Goal: Check status: Check status

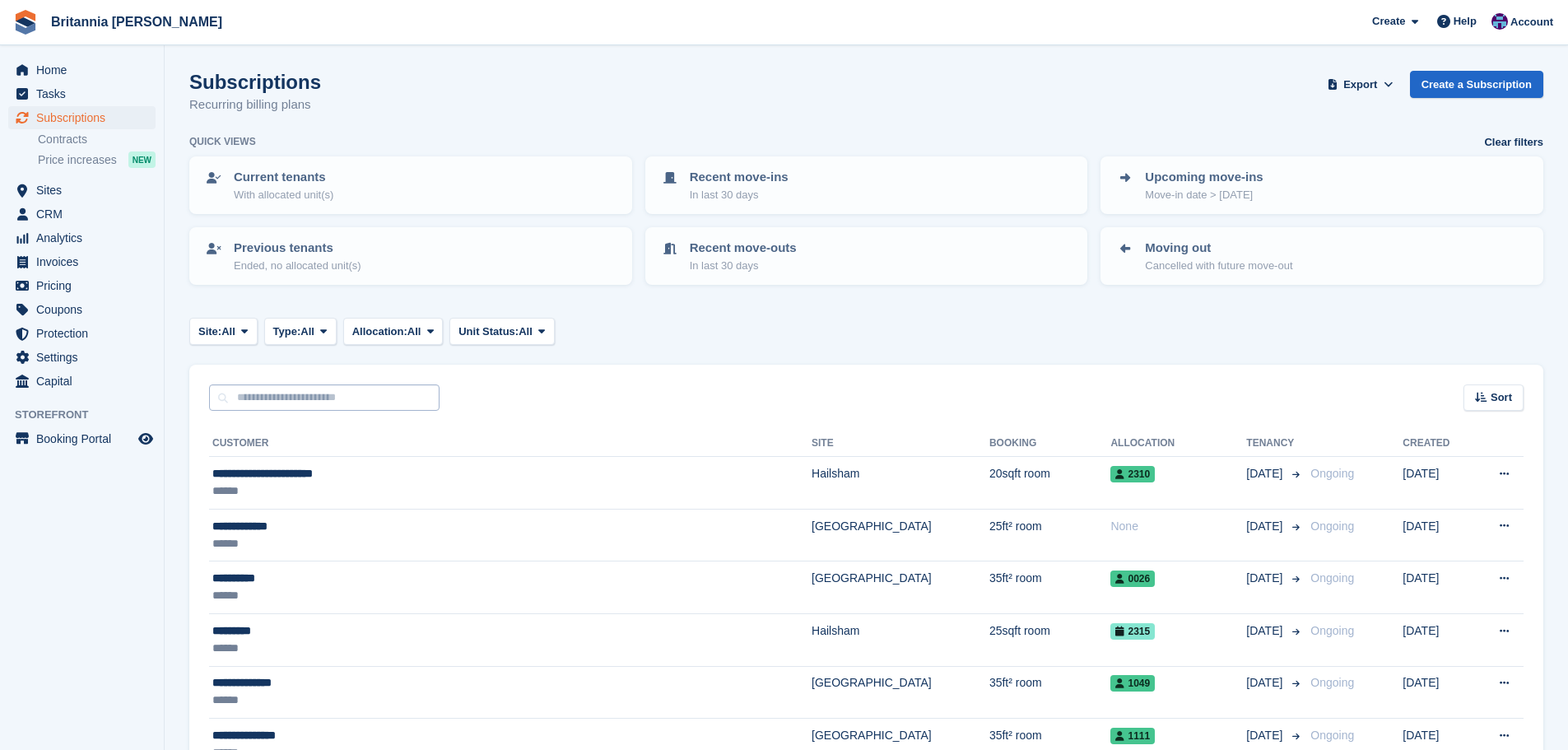
drag, startPoint x: 318, startPoint y: 370, endPoint x: 325, endPoint y: 387, distance: 18.4
click at [318, 372] on div "Sort Sort by Customer name Date created Move in date Move out date Created (old…" at bounding box center [866, 387] width 1354 height 47
click at [327, 396] on input "text" at bounding box center [324, 397] width 231 height 27
type input "*****"
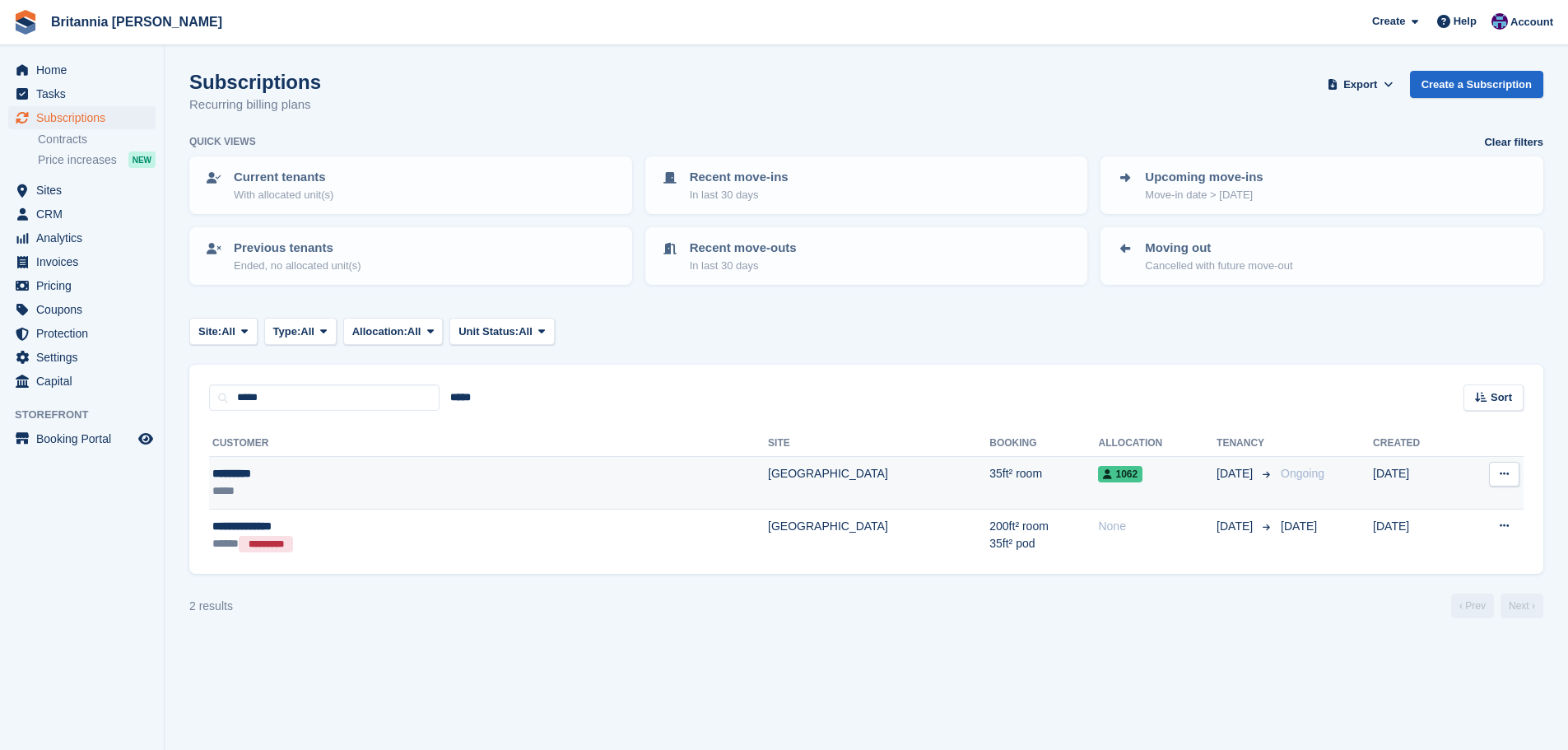
click at [768, 460] on td "[GEOGRAPHIC_DATA]" at bounding box center [878, 482] width 221 height 53
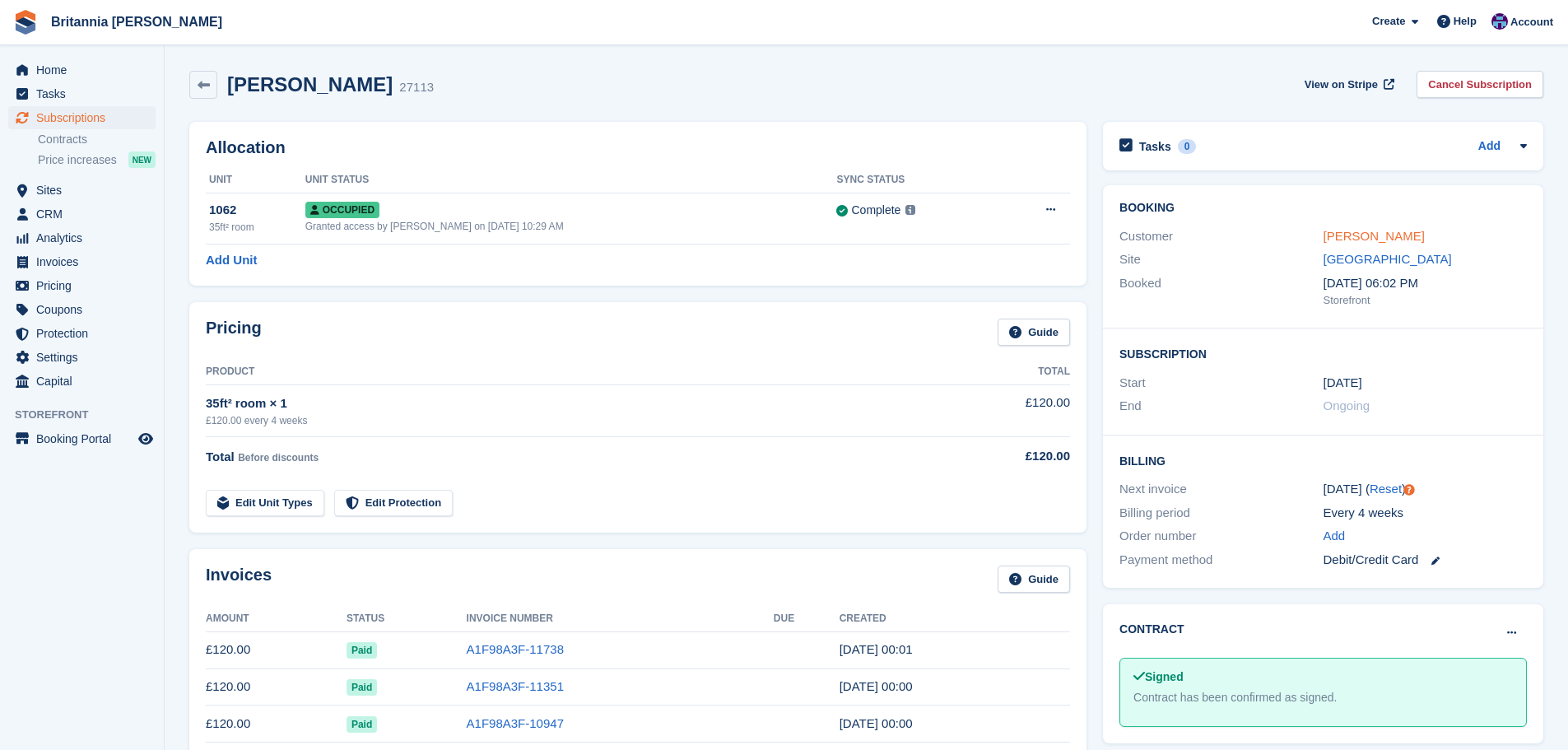
click at [1358, 233] on link "[PERSON_NAME]" at bounding box center [1375, 236] width 101 height 14
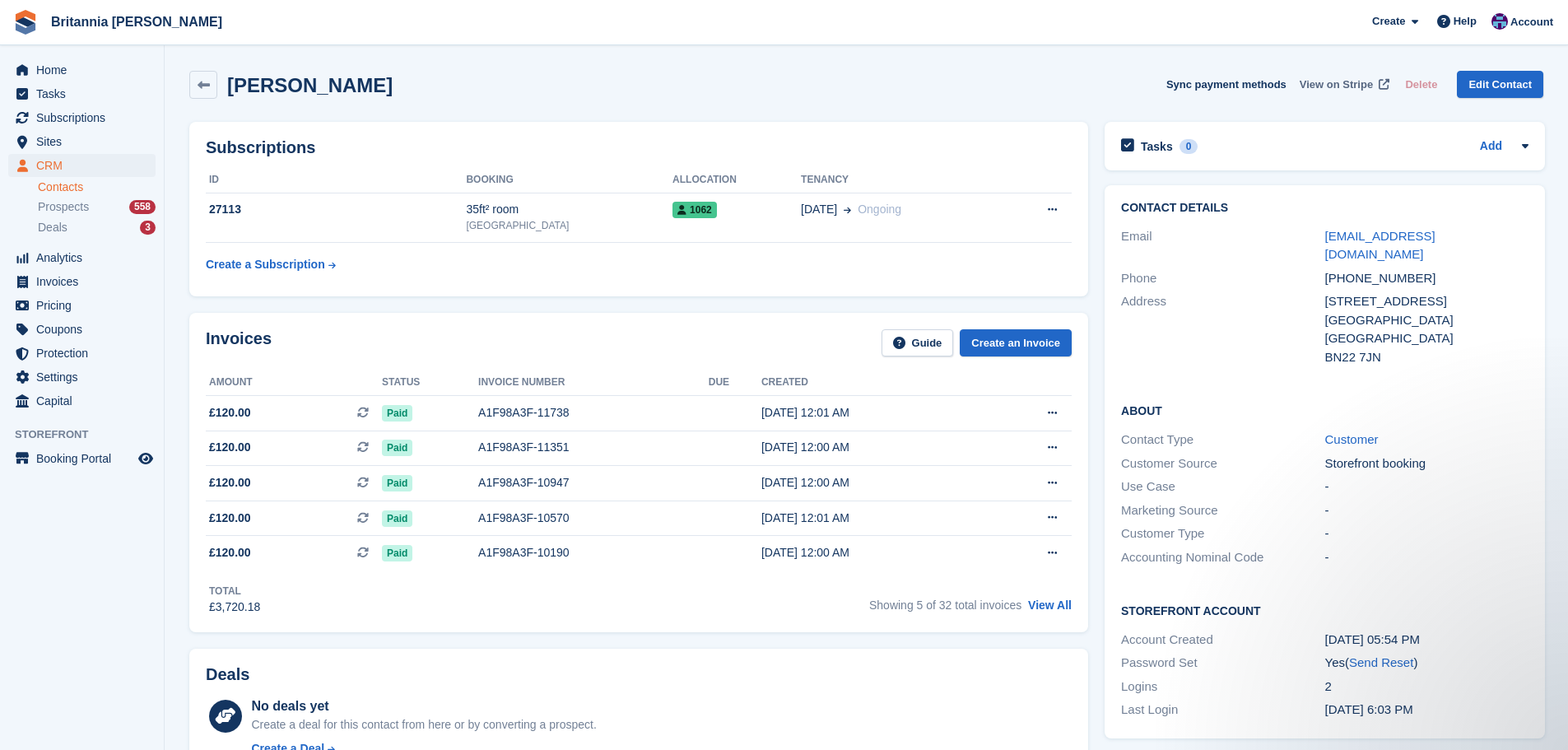
click at [1340, 83] on span "View on Stripe" at bounding box center [1337, 84] width 73 height 17
